Goal: Task Accomplishment & Management: Manage account settings

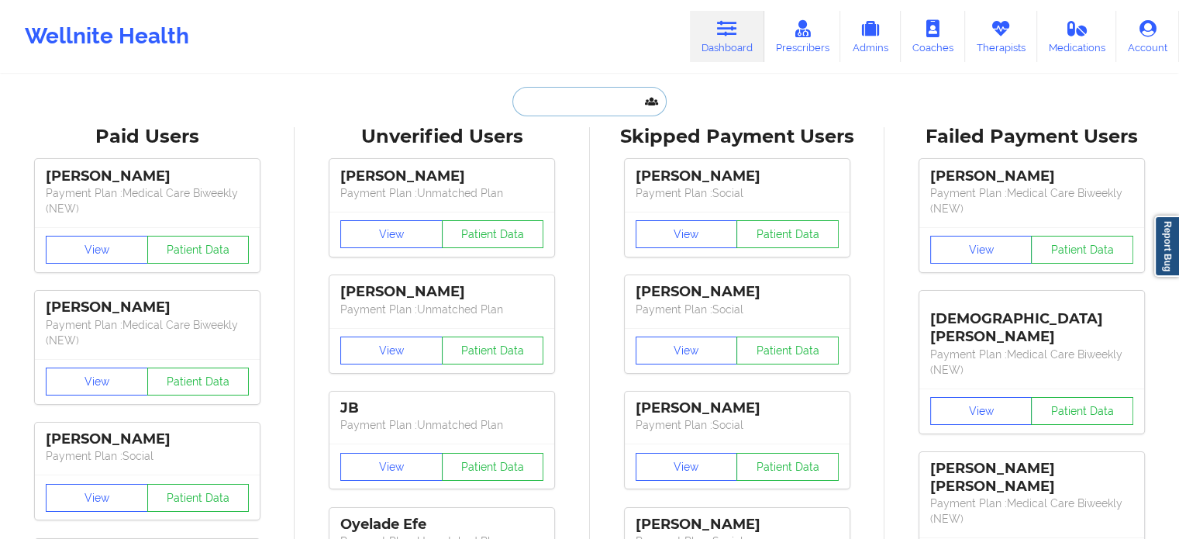
click at [585, 105] on input "text" at bounding box center [588, 101] width 153 height 29
paste input "[EMAIL_ADDRESS][DOMAIN_NAME]"
type input "[EMAIL_ADDRESS][DOMAIN_NAME]"
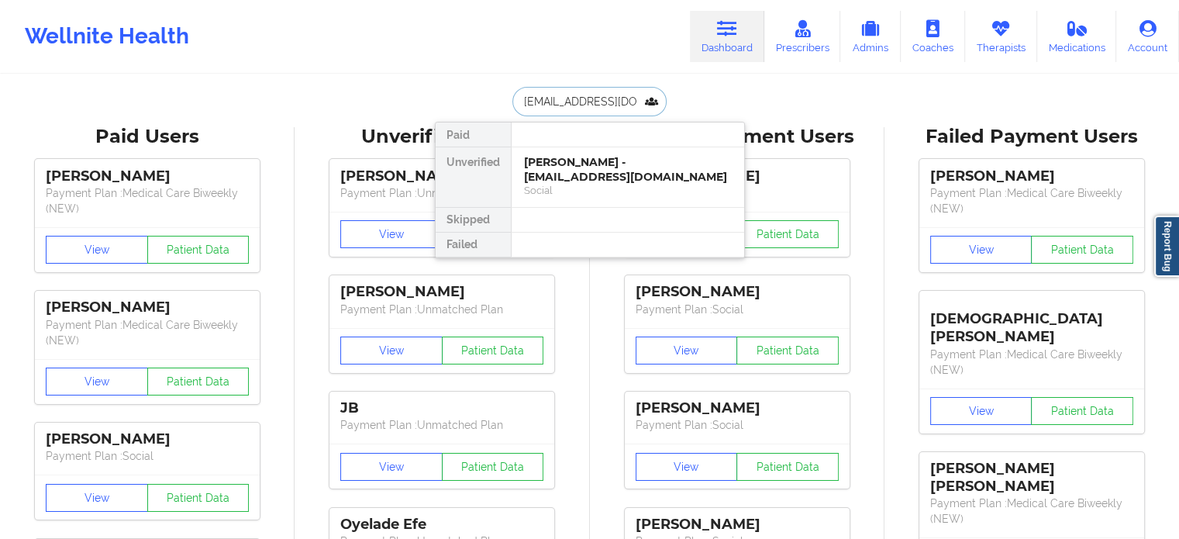
click at [542, 184] on div "Social" at bounding box center [628, 190] width 208 height 13
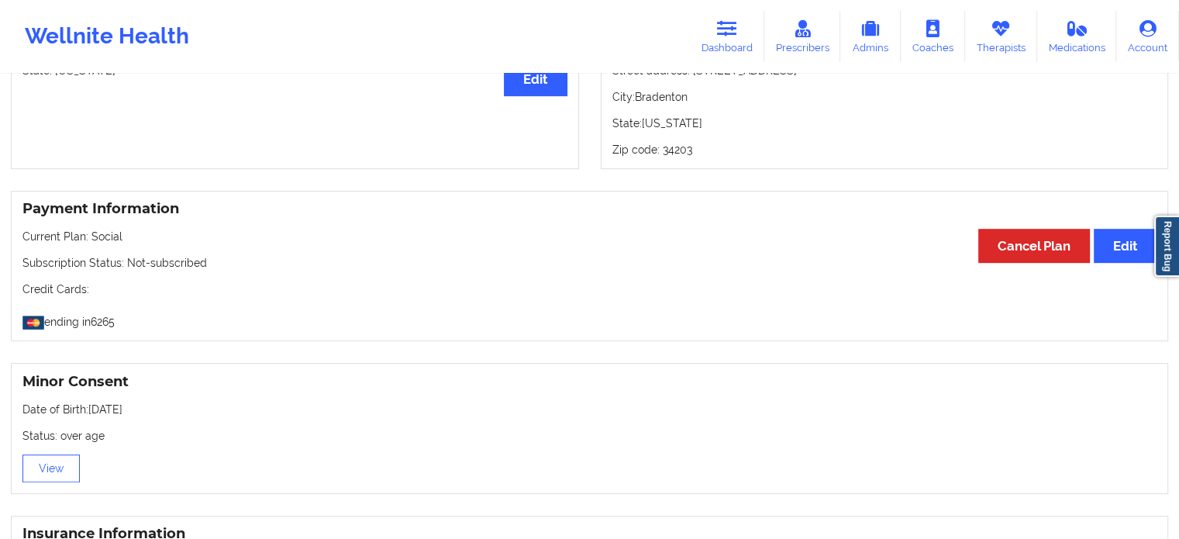
scroll to position [620, 0]
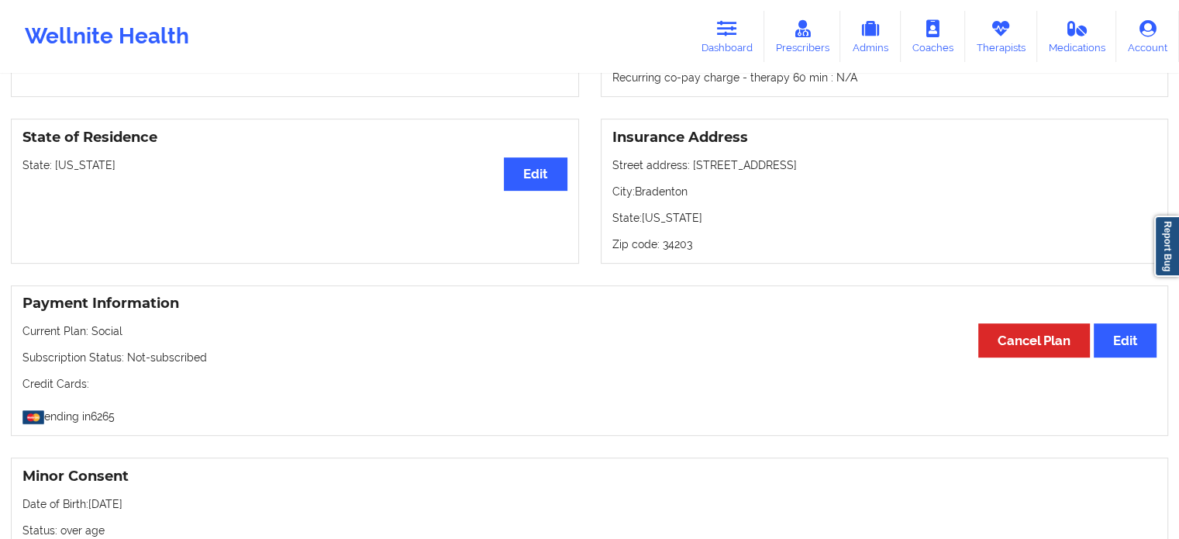
click at [691, 40] on div "Wellnite Health Dashboard Prescribers Admins Coaches Therapists Medications Acc…" at bounding box center [589, 36] width 1179 height 62
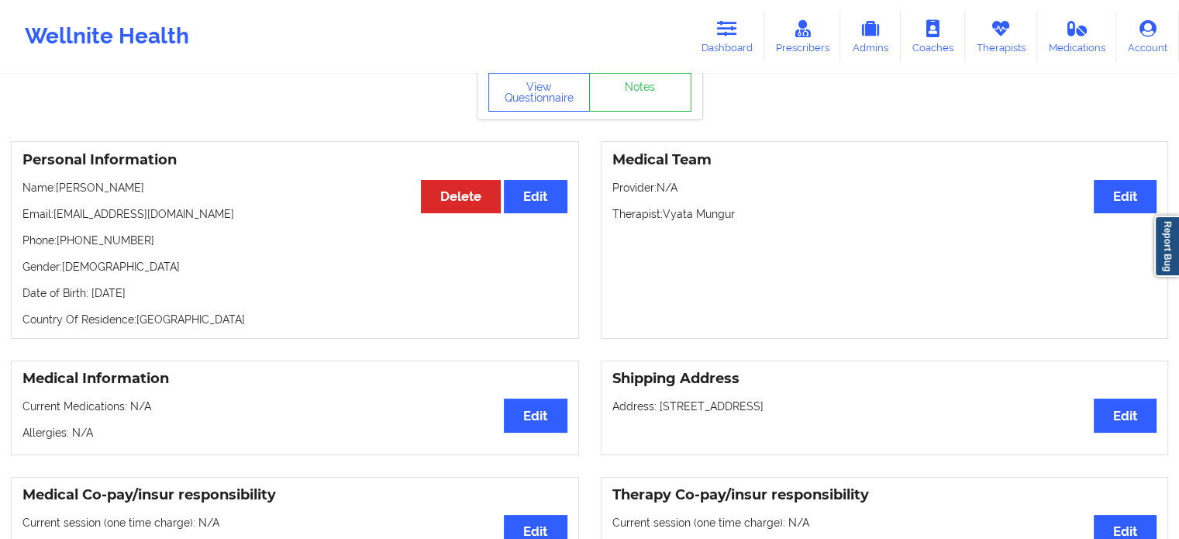
scroll to position [0, 0]
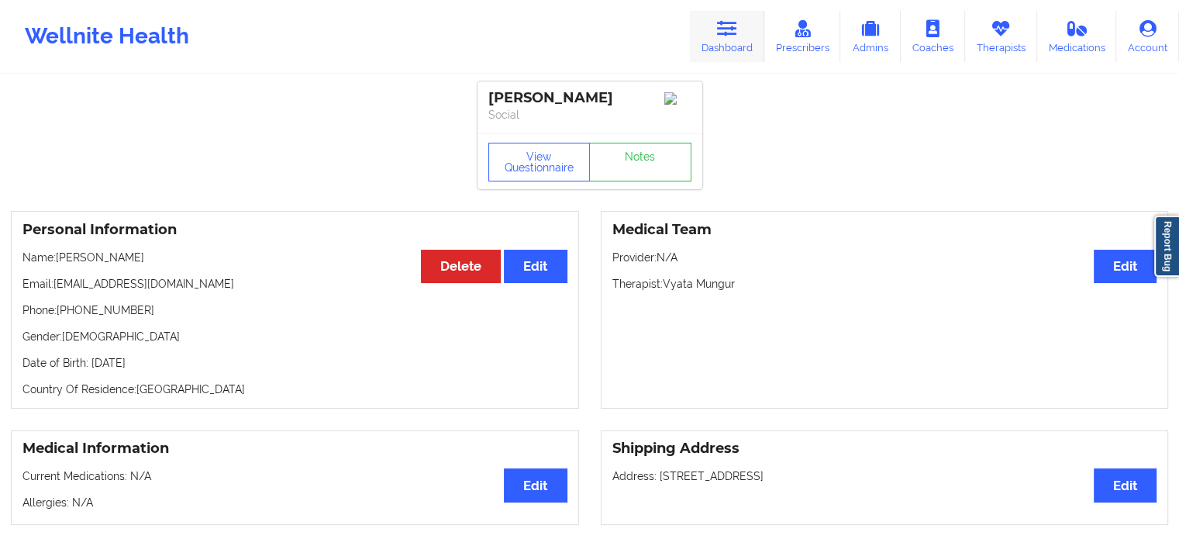
click at [725, 33] on icon at bounding box center [727, 28] width 20 height 17
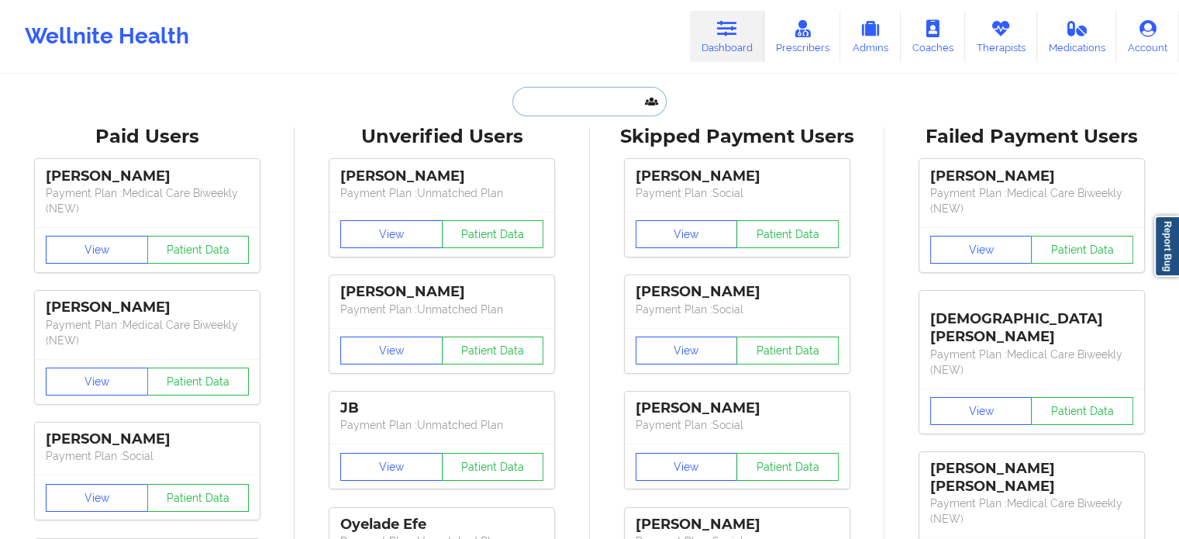
click at [568, 102] on input "text" at bounding box center [588, 101] width 153 height 29
paste input "Vyata Mungur"
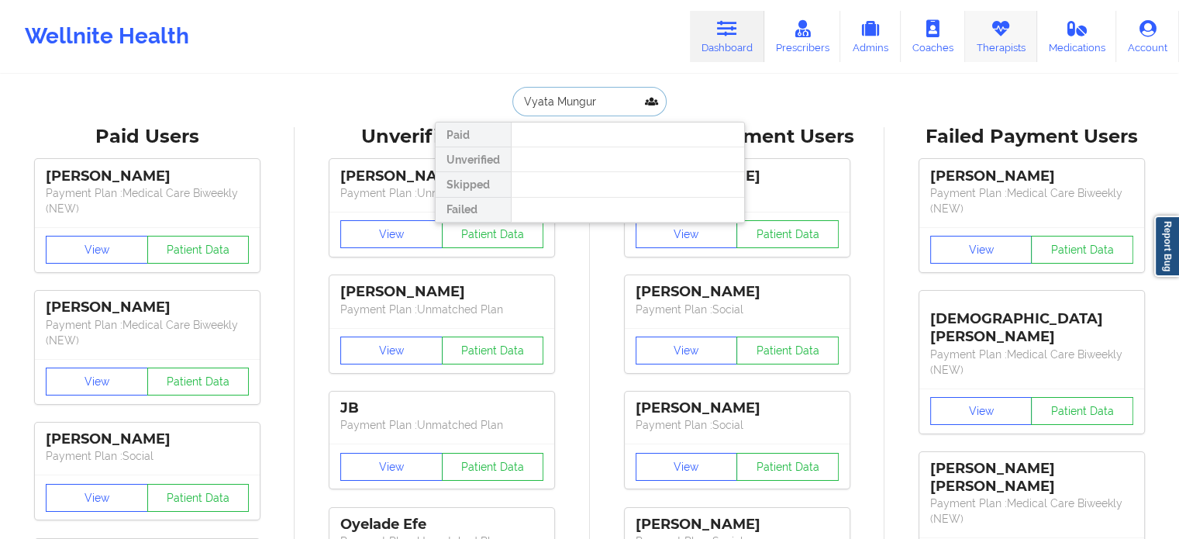
type input "Vyata Mungur"
click at [1008, 30] on icon at bounding box center [1000, 28] width 20 height 17
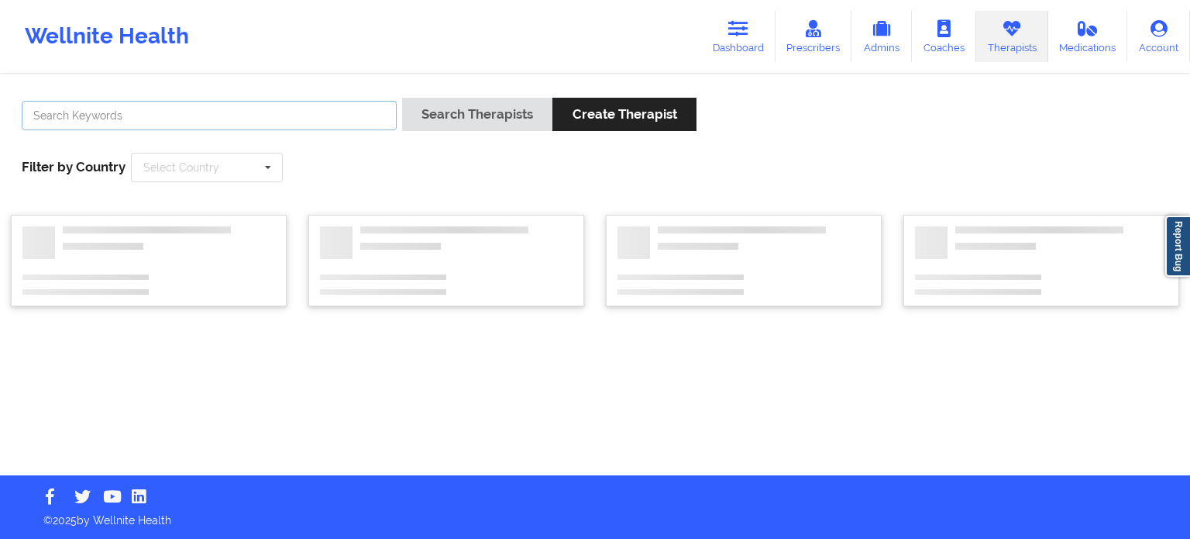
click at [334, 115] on input "text" at bounding box center [209, 115] width 375 height 29
paste input "Vyata Mungur"
click at [402, 98] on button "Search Therapists" at bounding box center [477, 114] width 150 height 33
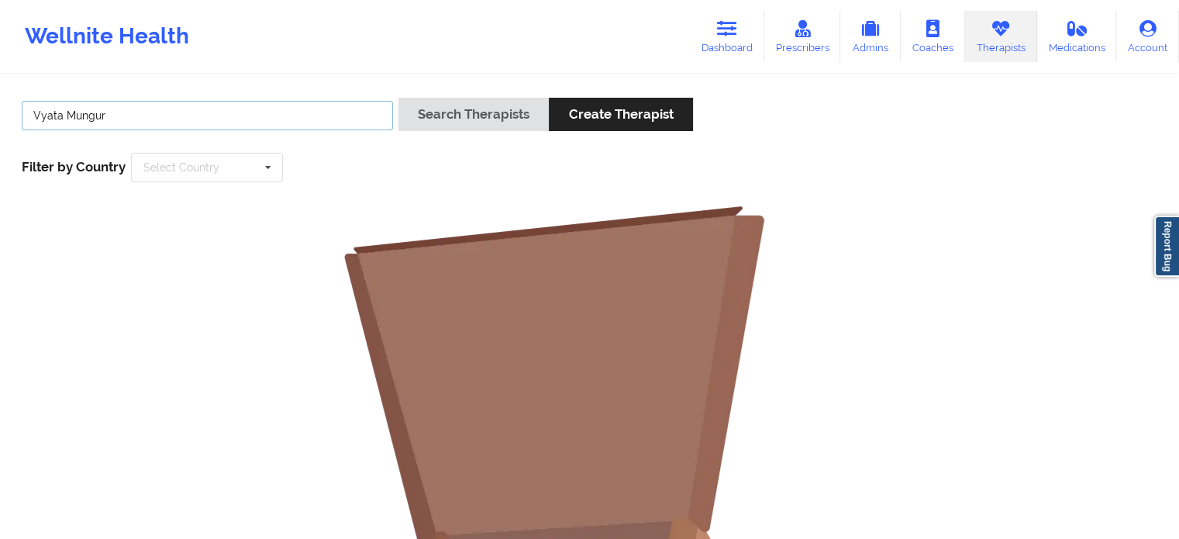
drag, startPoint x: 173, startPoint y: 116, endPoint x: 63, endPoint y: 117, distance: 110.0
click at [63, 117] on input "Vyata Mungur" at bounding box center [207, 115] width 371 height 29
click at [40, 117] on input "Vyata" at bounding box center [207, 115] width 371 height 29
click at [33, 112] on input "Vyata" at bounding box center [207, 115] width 371 height 29
type input "Vyata"
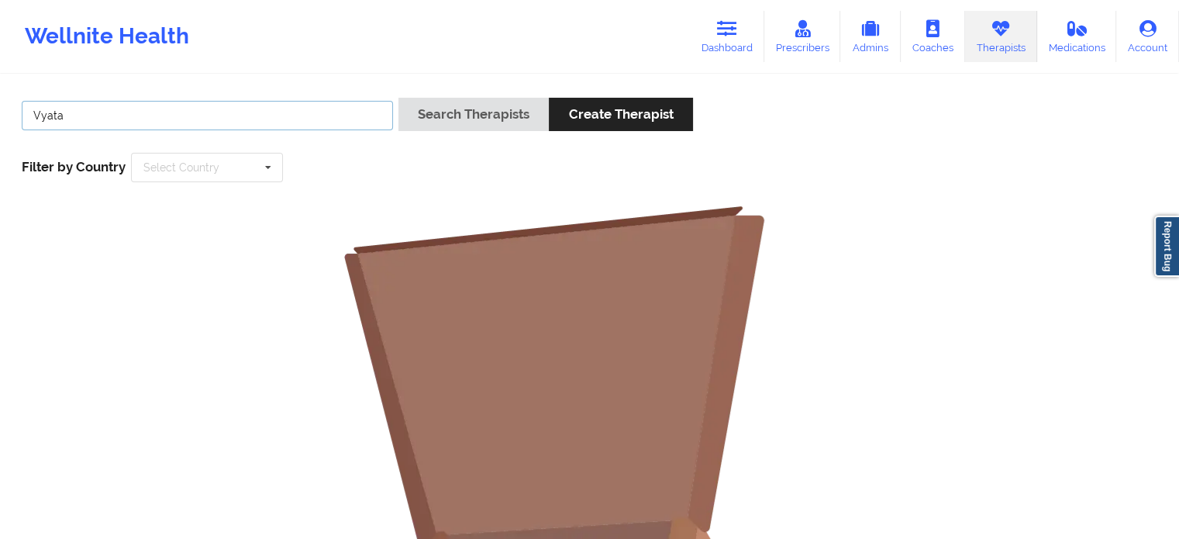
click at [398, 98] on button "Search Therapists" at bounding box center [473, 114] width 150 height 33
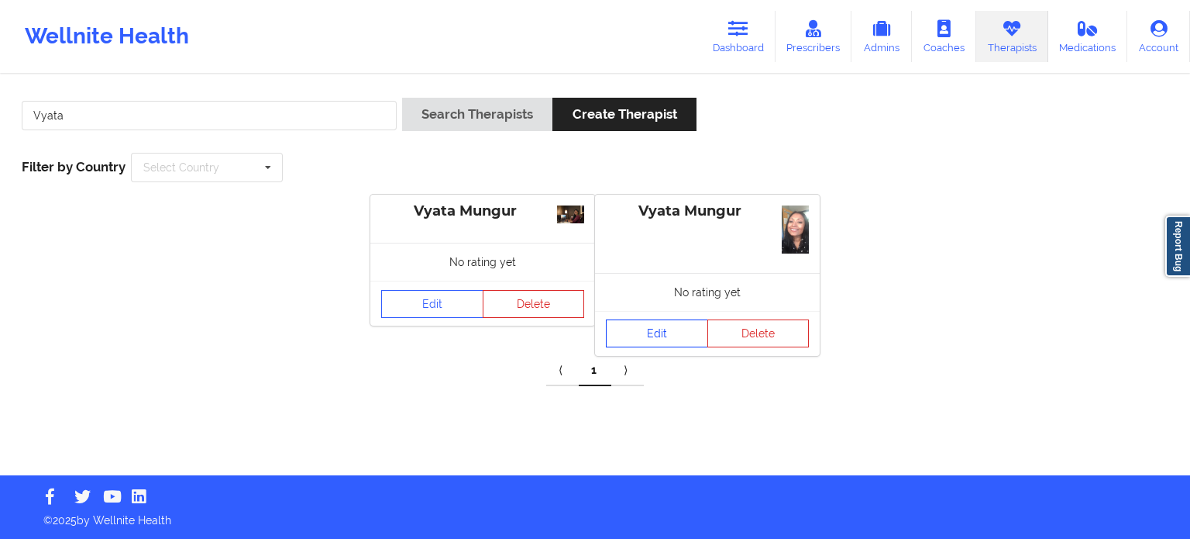
click at [623, 336] on link "Edit" at bounding box center [657, 333] width 102 height 28
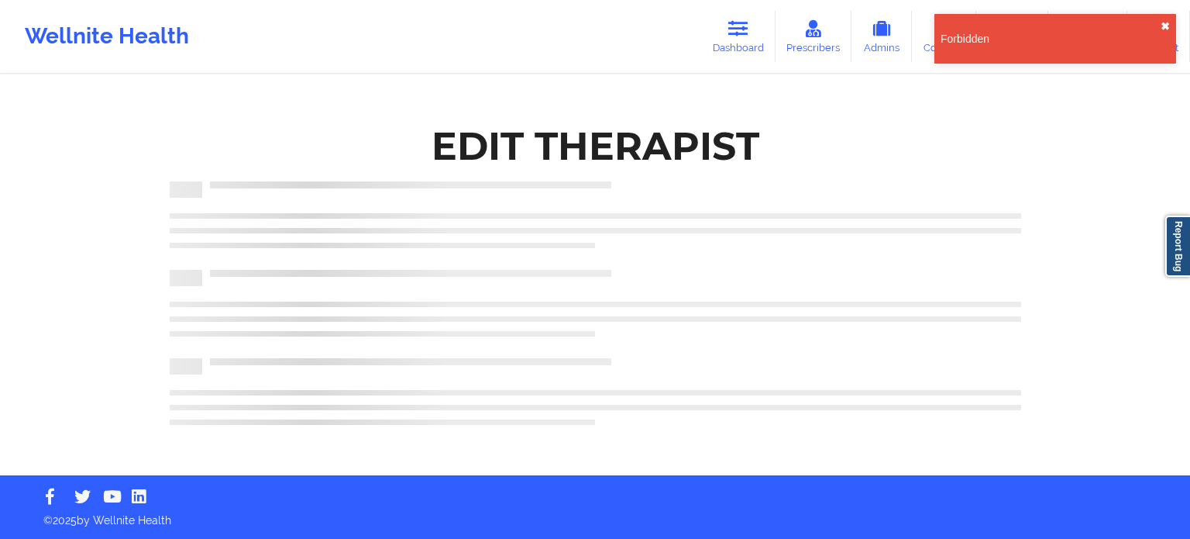
click at [1166, 30] on button "✖︎" at bounding box center [1165, 26] width 9 height 12
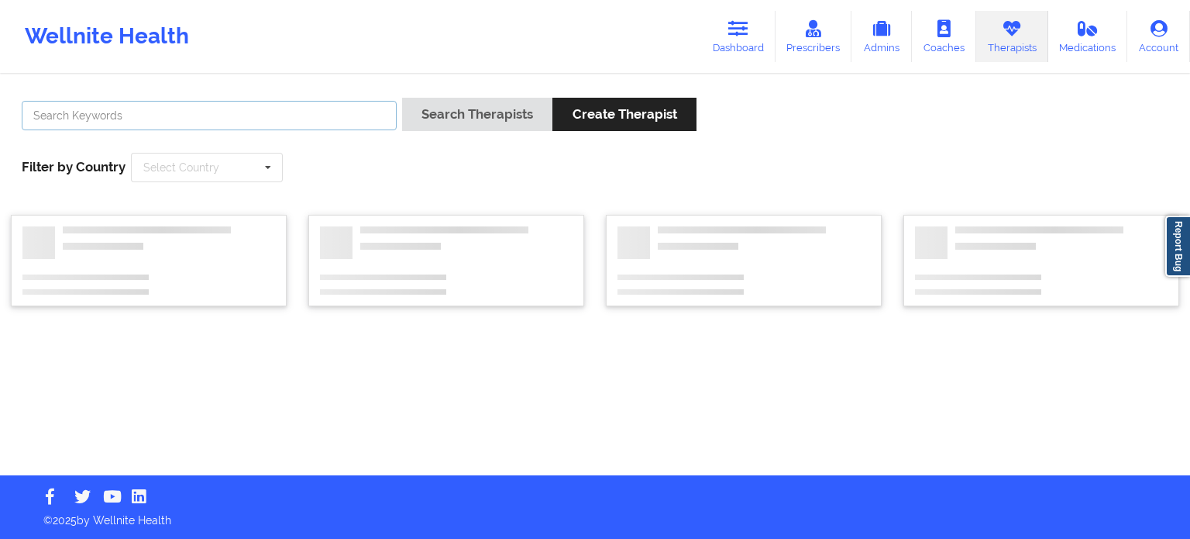
click at [305, 122] on input "text" at bounding box center [209, 115] width 375 height 29
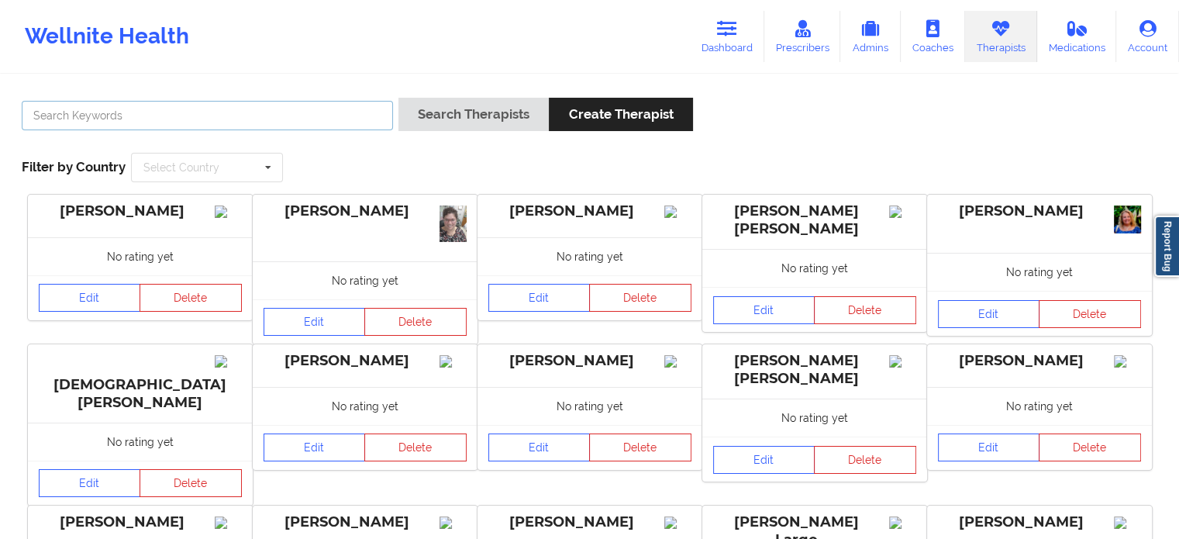
paste input "Vyata Mungur"
drag, startPoint x: 164, startPoint y: 105, endPoint x: 63, endPoint y: 115, distance: 102.0
click at [63, 115] on input "Vyata Mungur" at bounding box center [207, 115] width 371 height 29
click at [36, 112] on input "Vyata" at bounding box center [207, 115] width 371 height 29
type input "Vyata"
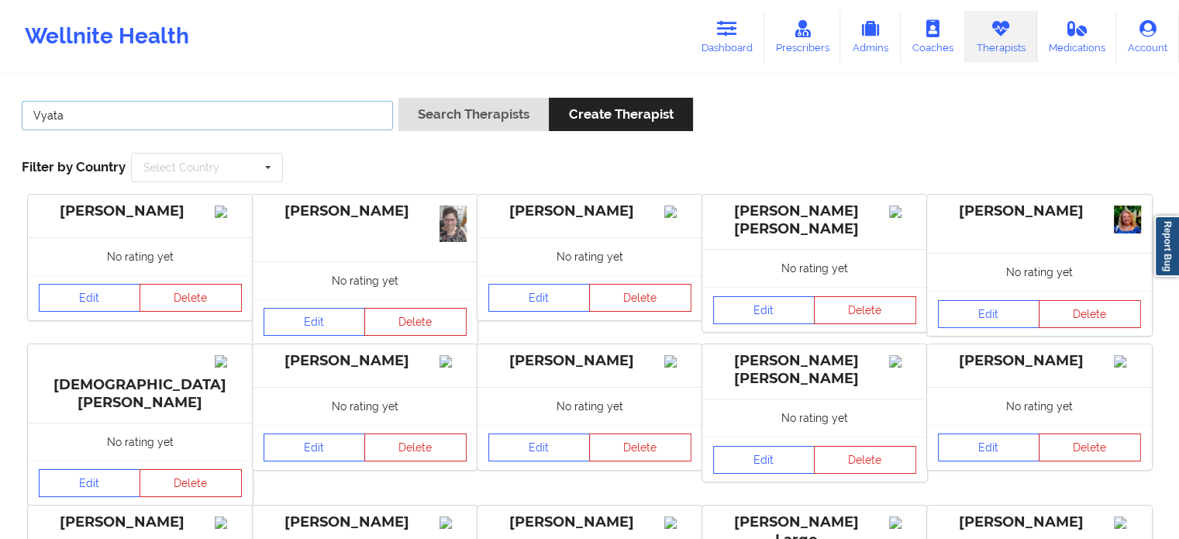
click at [398, 98] on button "Search Therapists" at bounding box center [473, 114] width 150 height 33
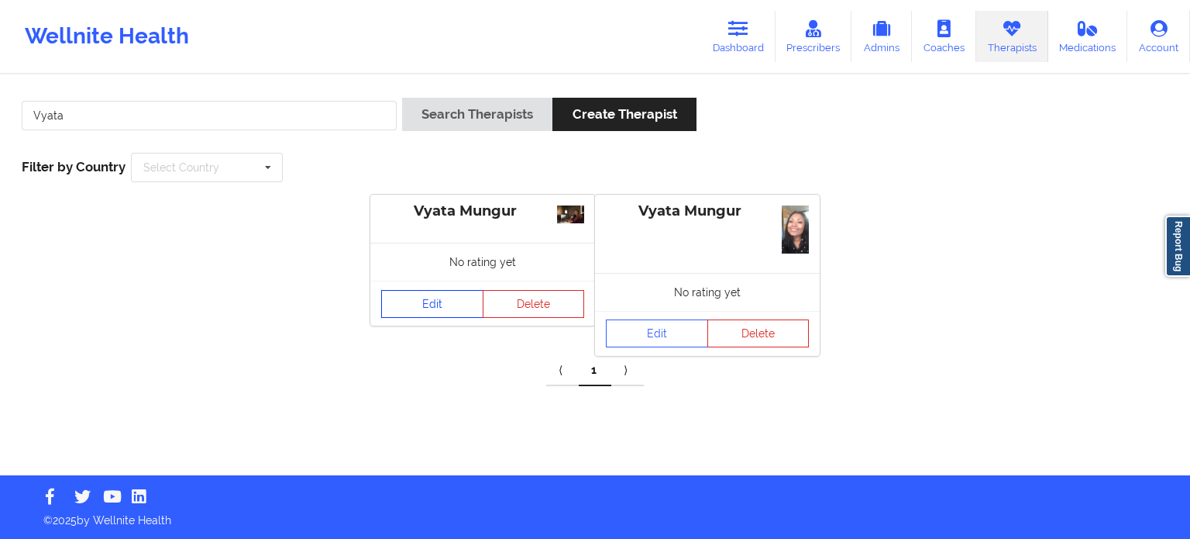
click at [446, 303] on link "Edit" at bounding box center [432, 304] width 102 height 28
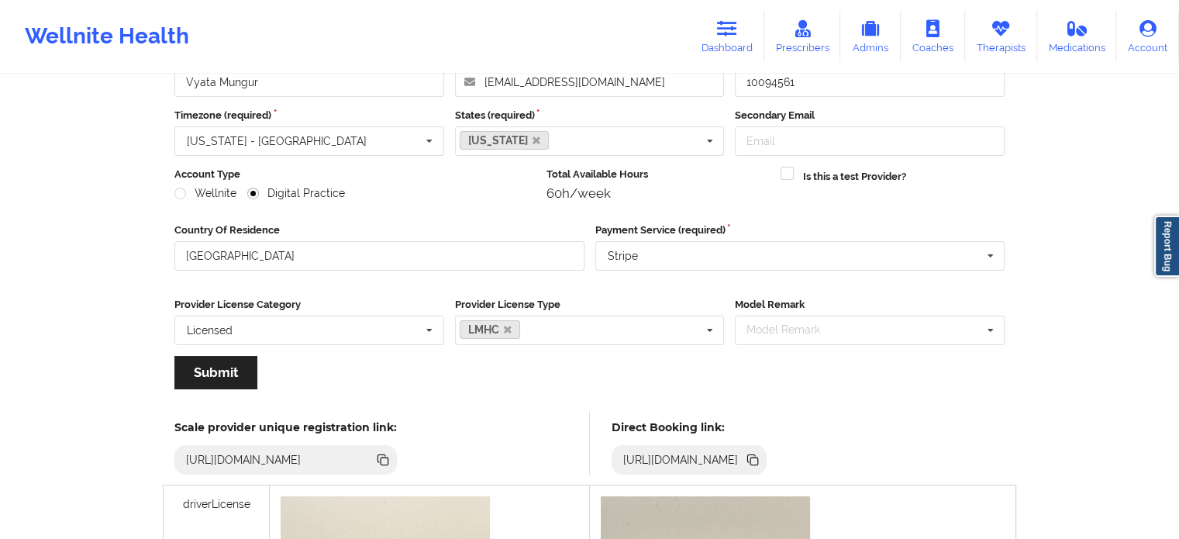
scroll to position [229, 0]
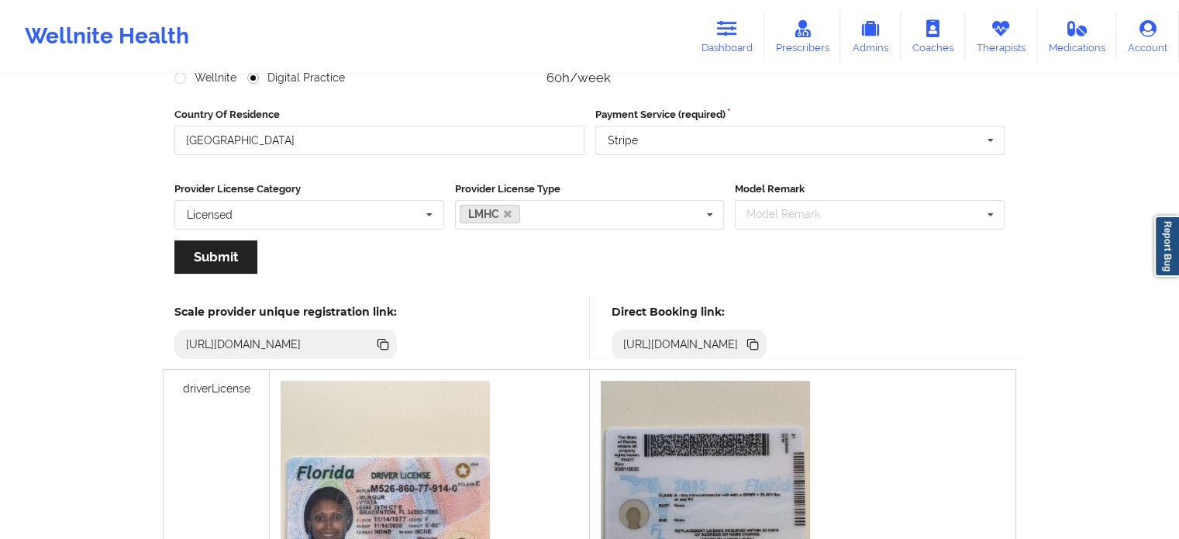
click at [761, 339] on icon at bounding box center [752, 344] width 17 height 17
click at [730, 46] on link "Dashboard" at bounding box center [727, 36] width 74 height 51
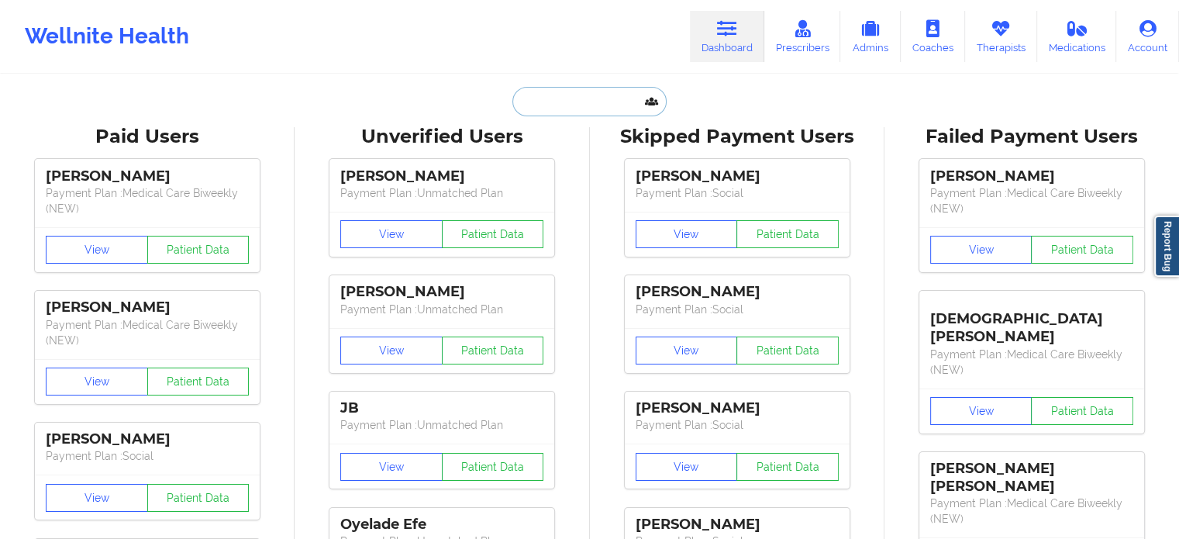
click at [567, 94] on input "text" at bounding box center [588, 101] width 153 height 29
paste input "carvrgas@icloud.com"
type input "carvrgas@icloud.com"
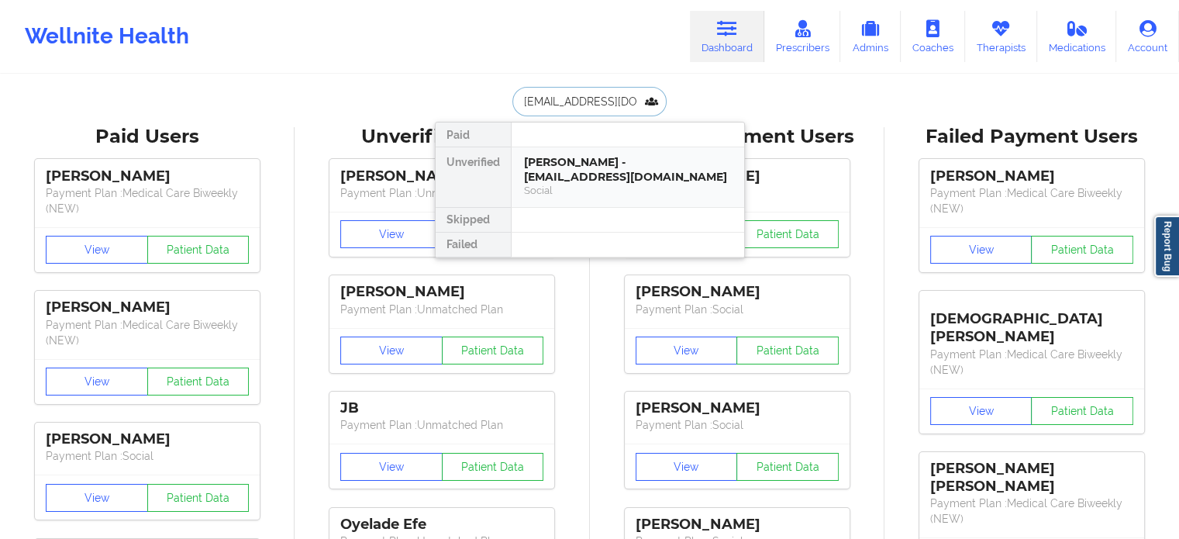
click at [584, 168] on div "Carolina Vargas - carvrgas@icloud.com" at bounding box center [628, 169] width 208 height 29
